Goal: Task Accomplishment & Management: Use online tool/utility

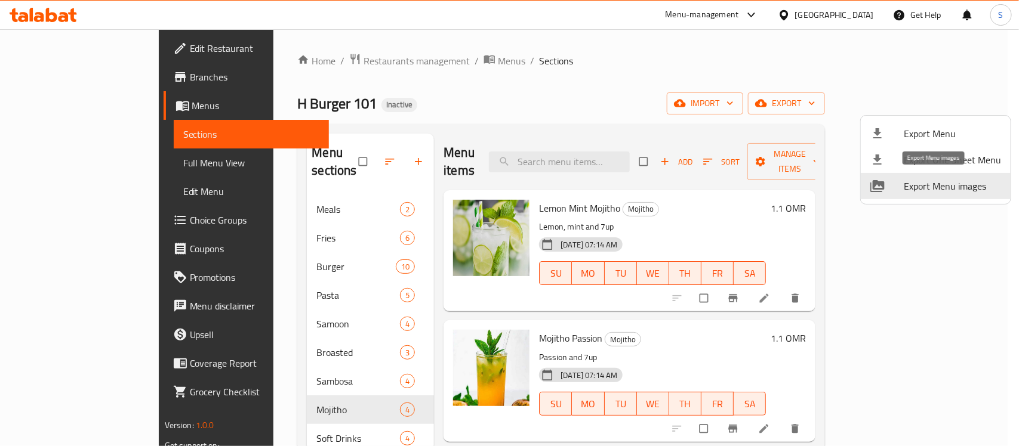
click at [855, 20] on div at bounding box center [509, 223] width 1019 height 446
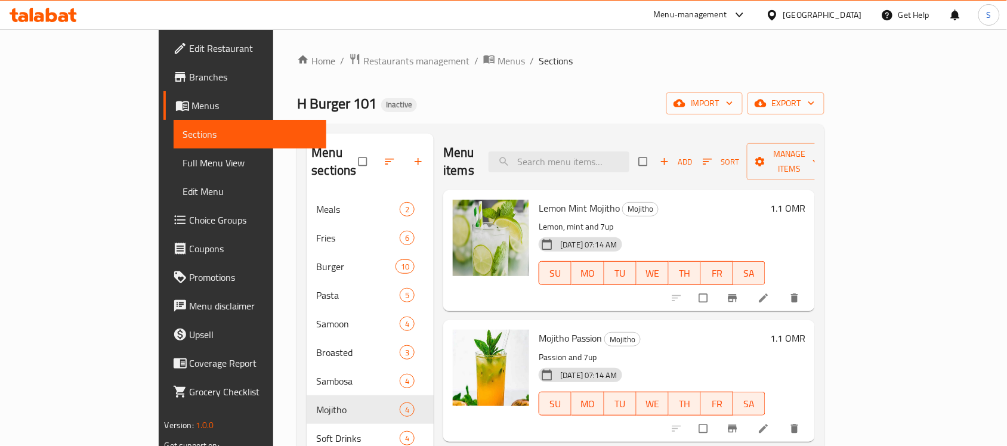
click at [851, 14] on div "[GEOGRAPHIC_DATA]" at bounding box center [823, 14] width 79 height 13
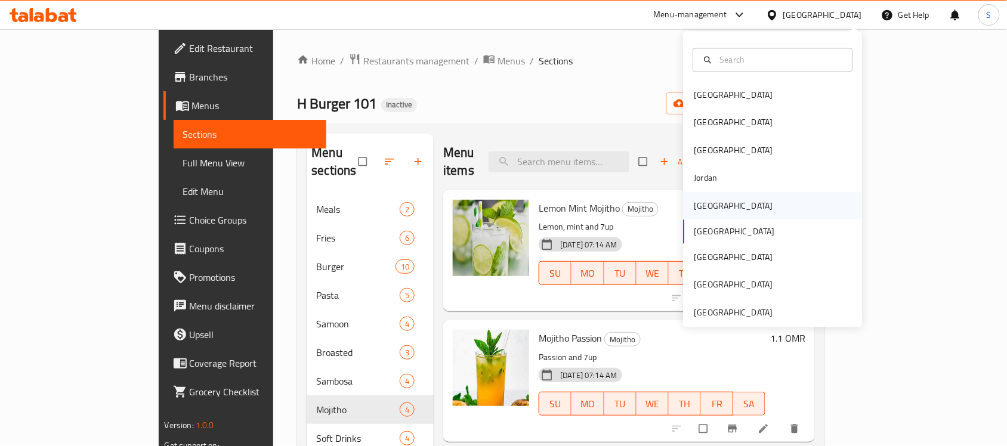
click at [715, 206] on div "[GEOGRAPHIC_DATA]" at bounding box center [734, 205] width 98 height 27
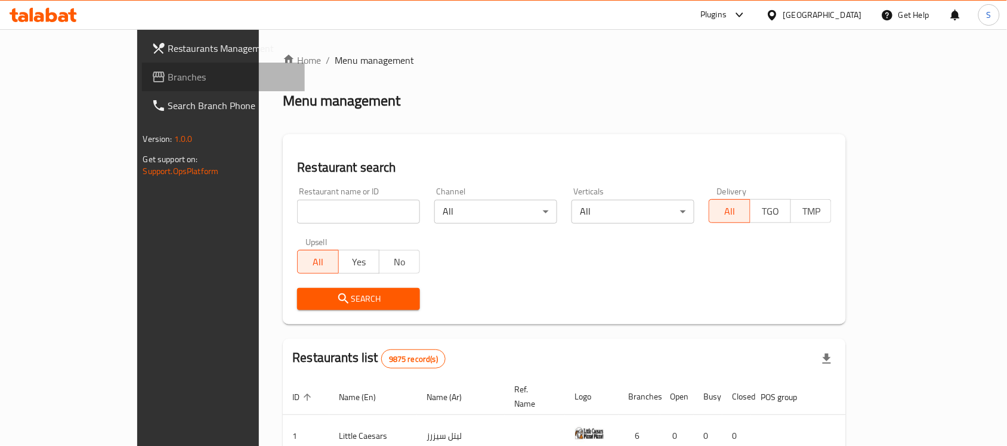
click at [142, 66] on link "Branches" at bounding box center [224, 77] width 164 height 29
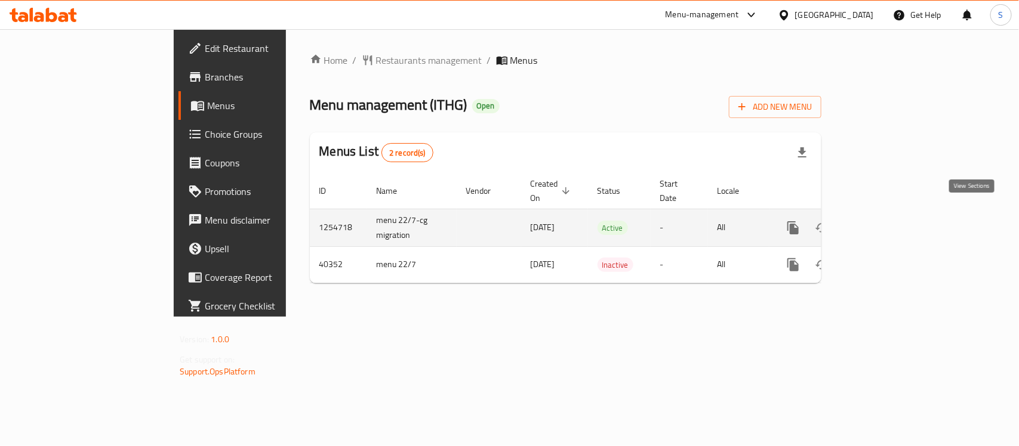
click at [886, 221] on icon "enhanced table" at bounding box center [879, 228] width 14 height 14
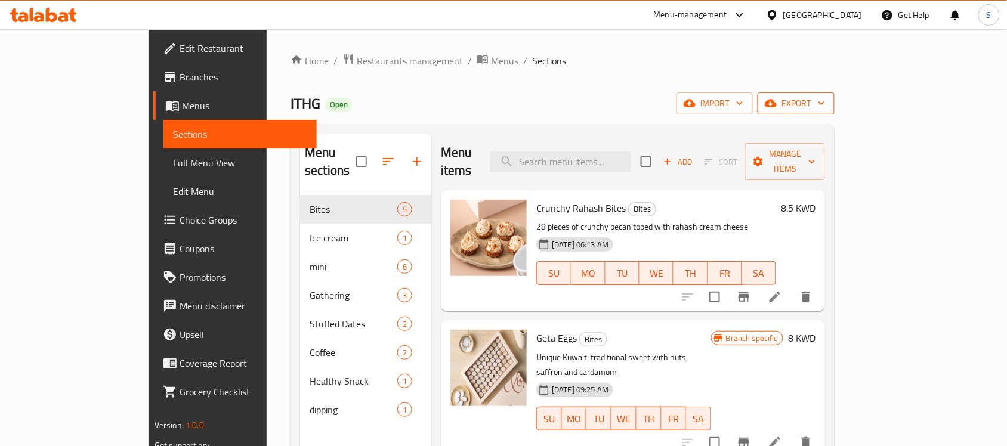
click at [825, 99] on span "export" at bounding box center [796, 103] width 58 height 15
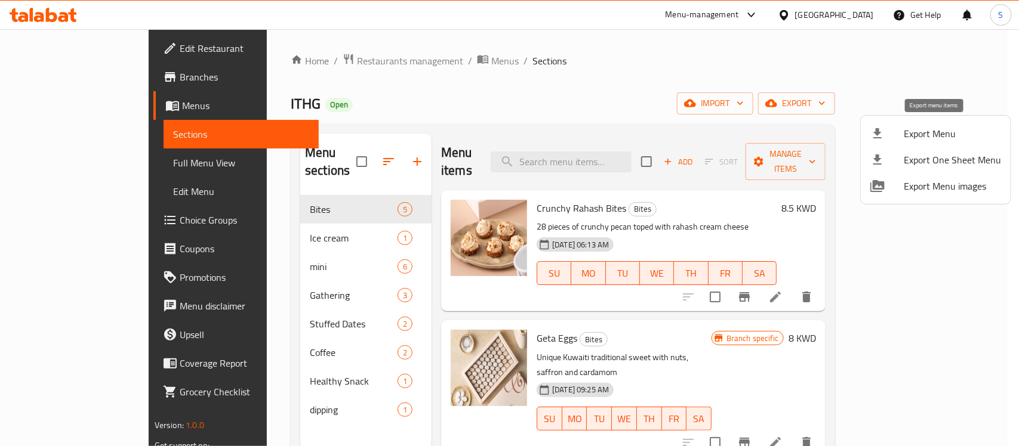
click at [894, 141] on li "Export Menu" at bounding box center [936, 134] width 150 height 26
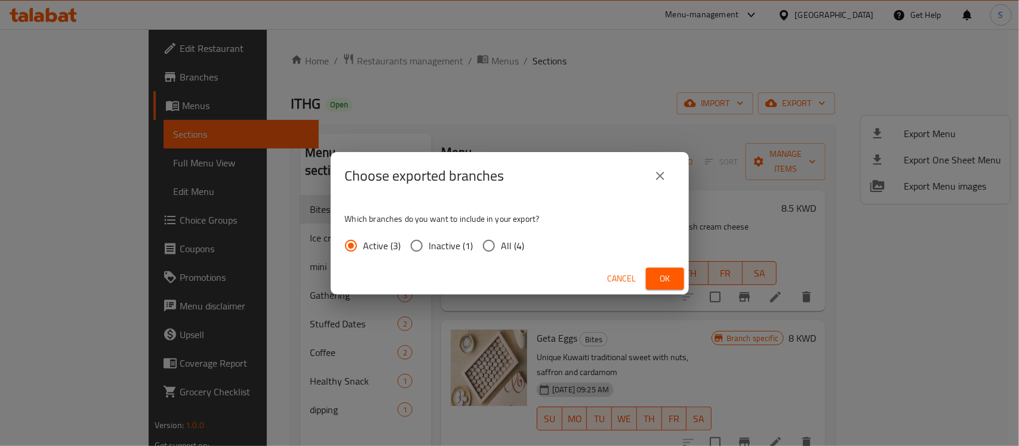
click at [502, 260] on div "Which branches do you want to include in your export? Active (3) Inactive (1) A…" at bounding box center [510, 231] width 358 height 63
click at [508, 239] on span "All (4)" at bounding box center [512, 246] width 23 height 14
click at [501, 238] on input "All (4)" at bounding box center [488, 245] width 25 height 25
radio input "true"
click at [673, 284] on span "Ok" at bounding box center [664, 279] width 19 height 15
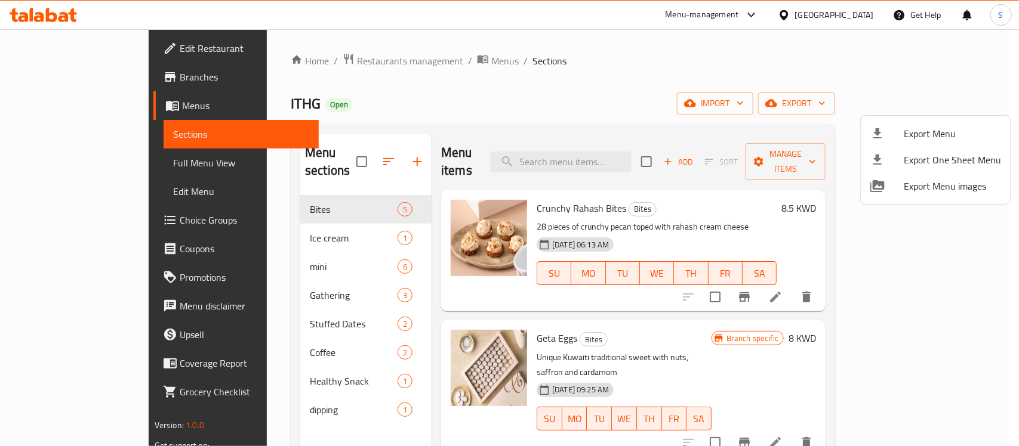
click at [119, 75] on div at bounding box center [509, 223] width 1019 height 446
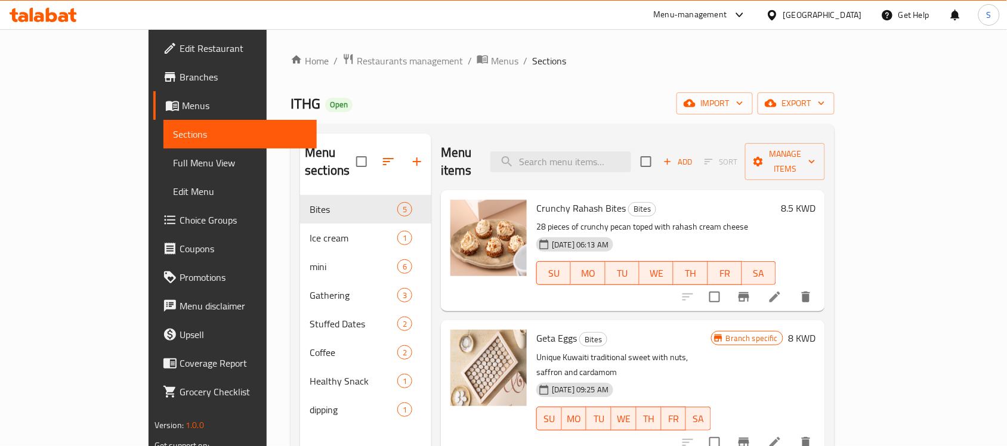
click at [180, 76] on span "Branches" at bounding box center [244, 77] width 128 height 14
